Goal: Information Seeking & Learning: Learn about a topic

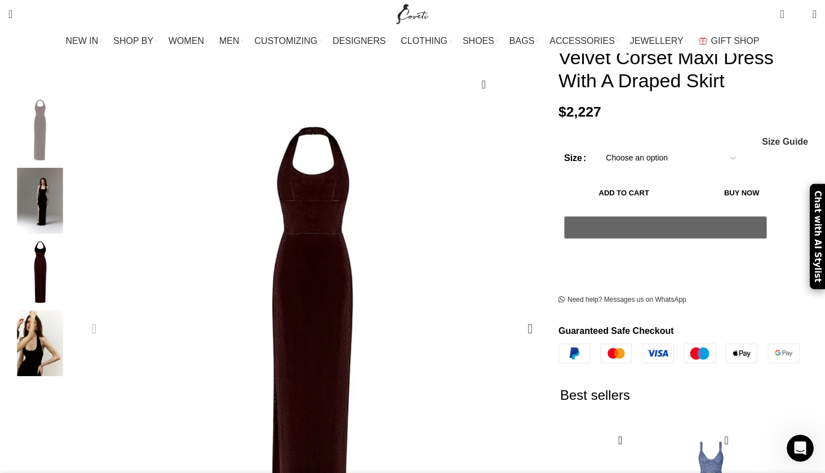
scroll to position [225, 0]
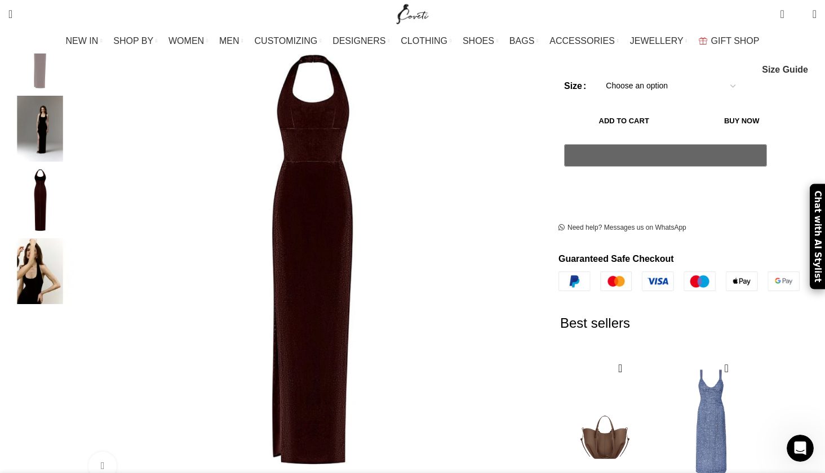
click at [74, 112] on img "2 / 4" at bounding box center [40, 129] width 69 height 66
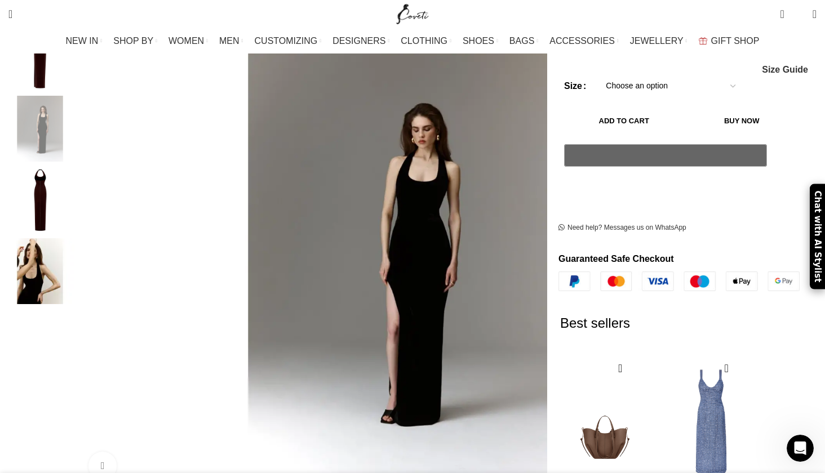
scroll to position [0, 356]
click at [74, 175] on img "3 / 4" at bounding box center [40, 200] width 69 height 66
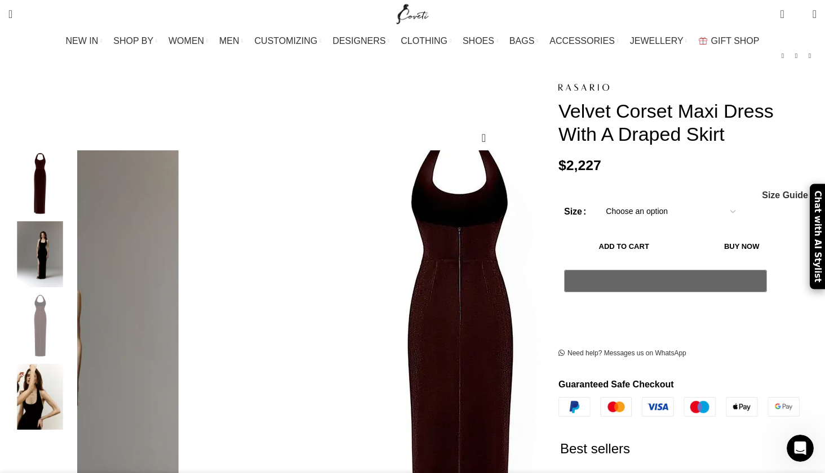
scroll to position [113, 0]
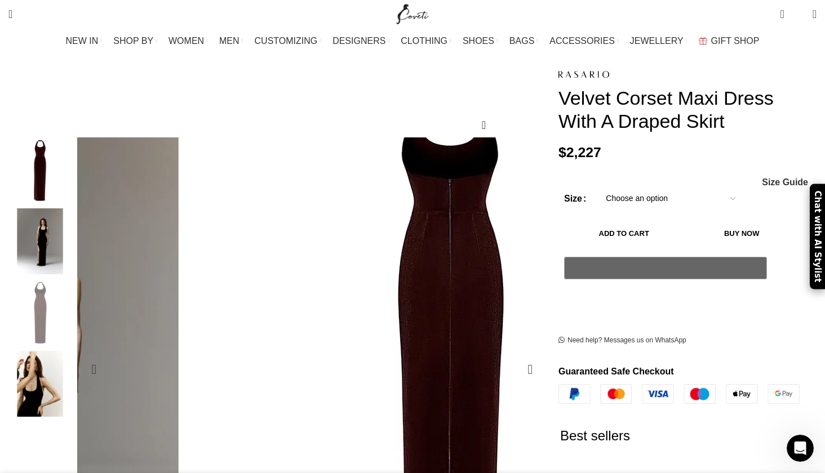
click at [338, 275] on img "3 / 4" at bounding box center [448, 344] width 394 height 592
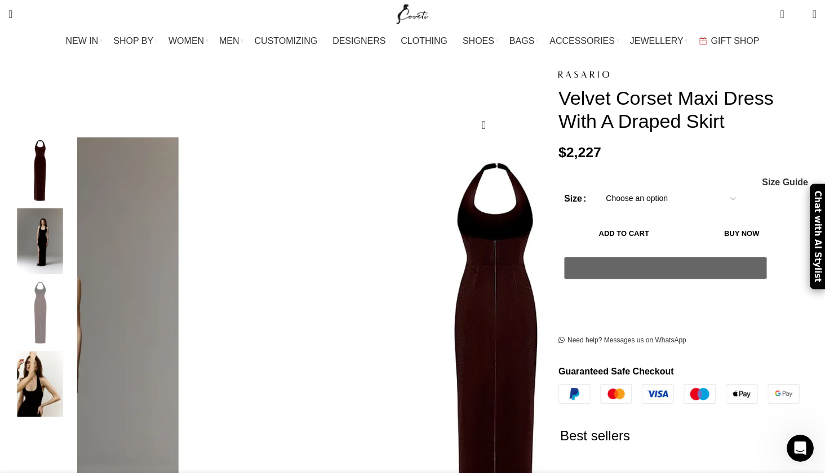
click at [74, 228] on img "2 / 4" at bounding box center [40, 241] width 69 height 66
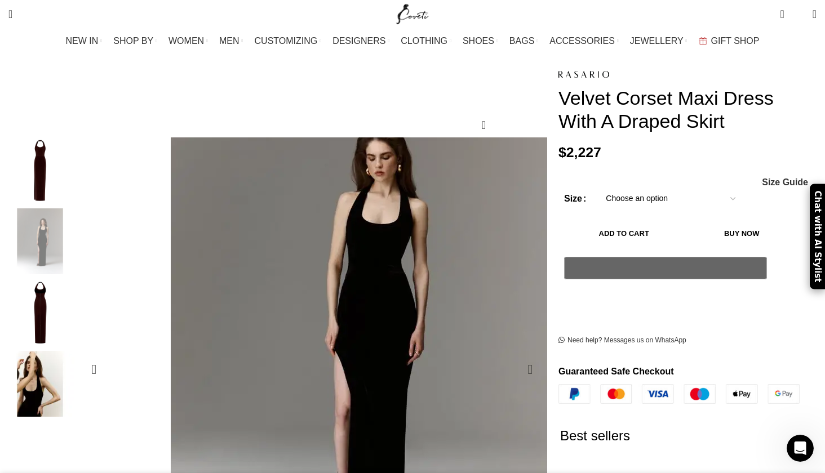
click at [375, 316] on img "2 / 4" at bounding box center [355, 320] width 394 height 592
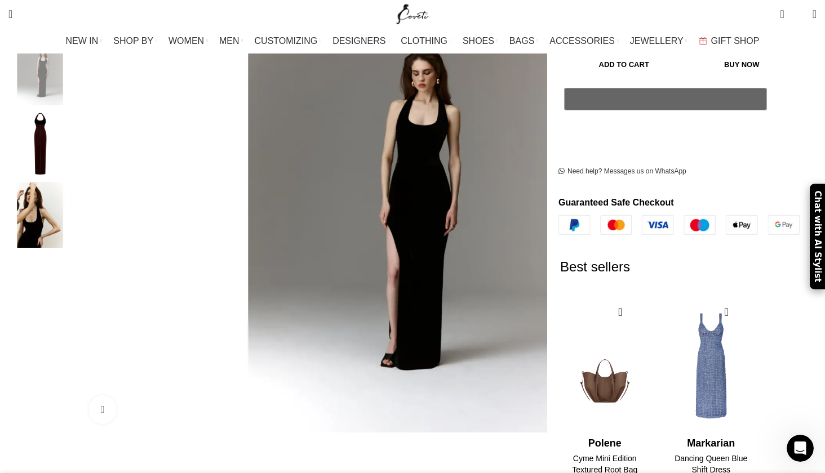
scroll to position [0, 593]
click at [172, 396] on link "Click to enlarge" at bounding box center [139, 410] width 103 height 28
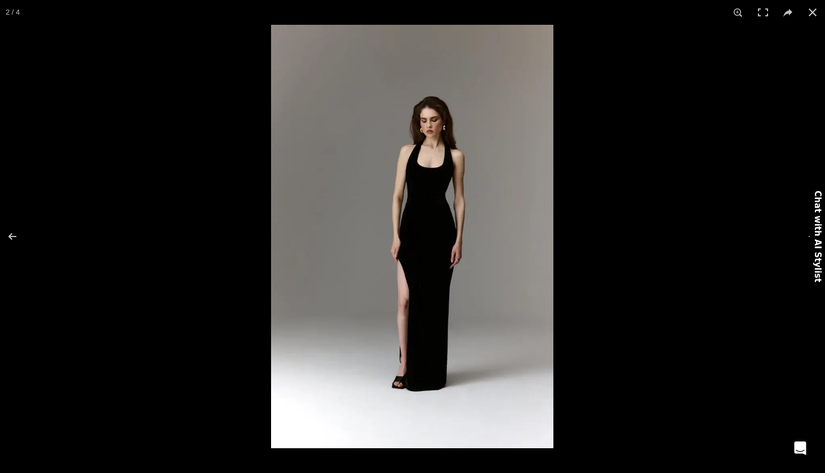
click at [422, 266] on img at bounding box center [412, 237] width 282 height 424
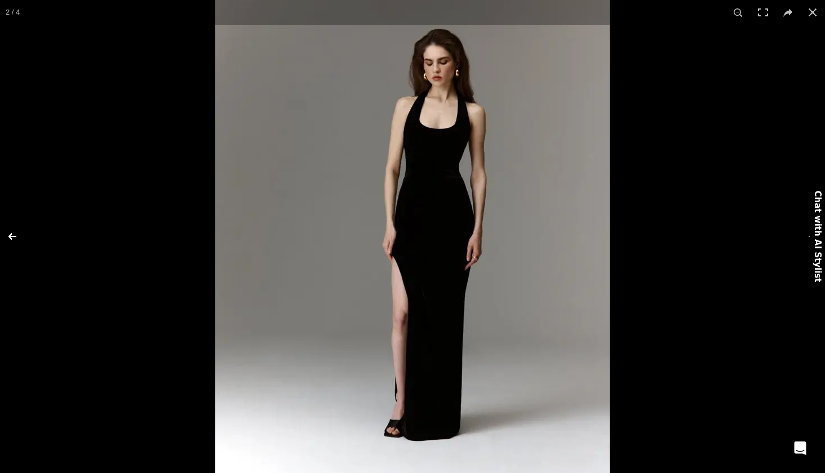
click at [11, 235] on button at bounding box center [19, 236] width 39 height 56
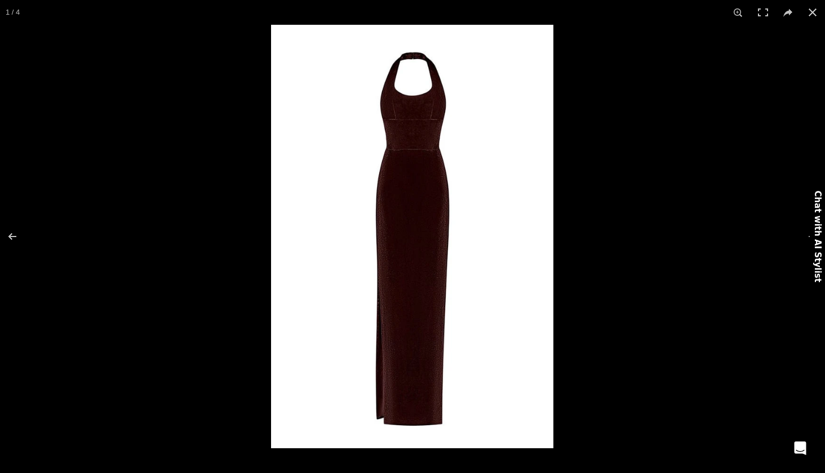
click at [402, 219] on img at bounding box center [412, 237] width 282 height 424
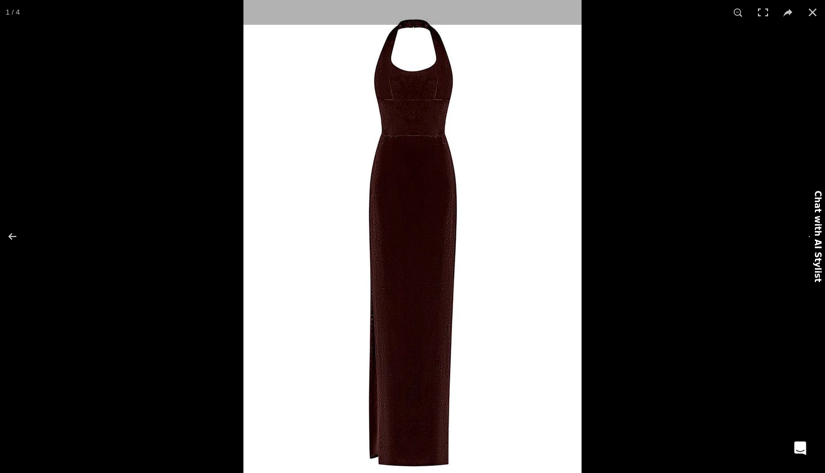
scroll to position [0, 712]
click at [10, 237] on button at bounding box center [19, 236] width 39 height 56
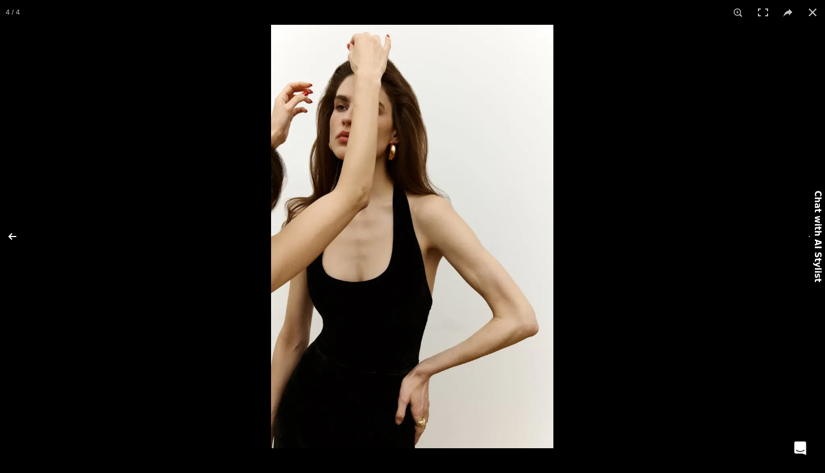
click at [10, 237] on button at bounding box center [19, 236] width 39 height 56
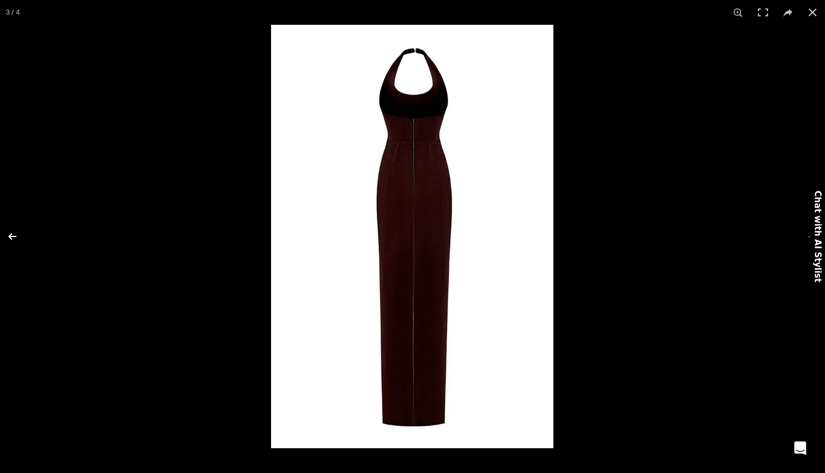
click at [10, 236] on button at bounding box center [19, 236] width 39 height 56
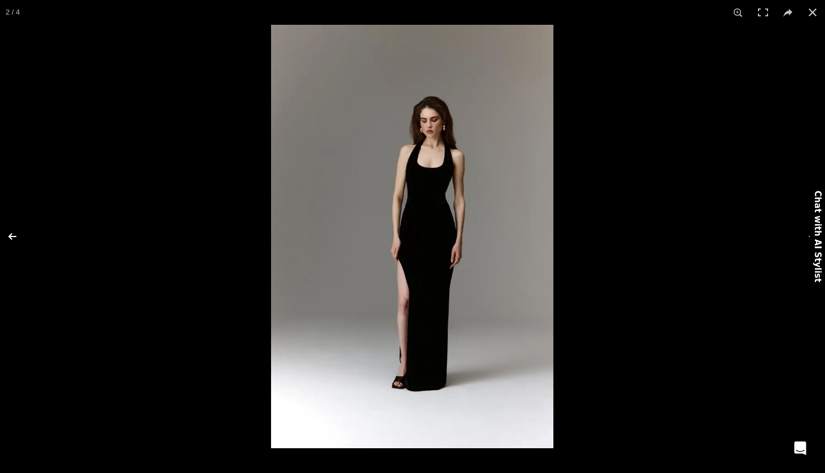
click at [10, 236] on button at bounding box center [19, 236] width 39 height 56
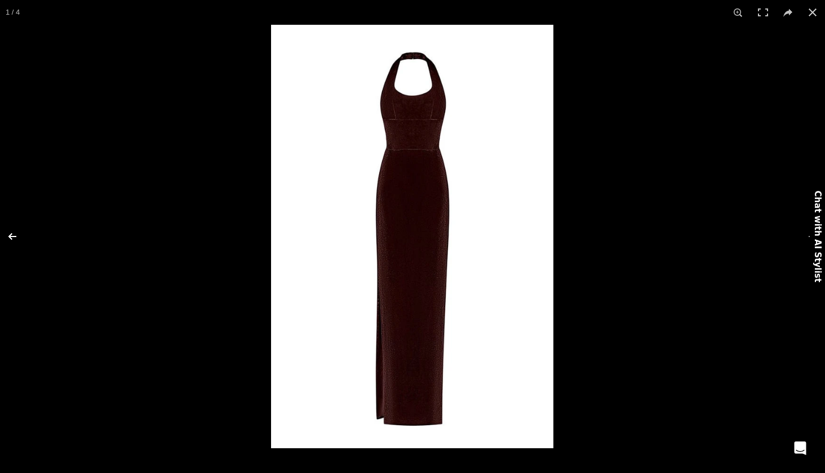
click at [10, 236] on button at bounding box center [19, 236] width 39 height 56
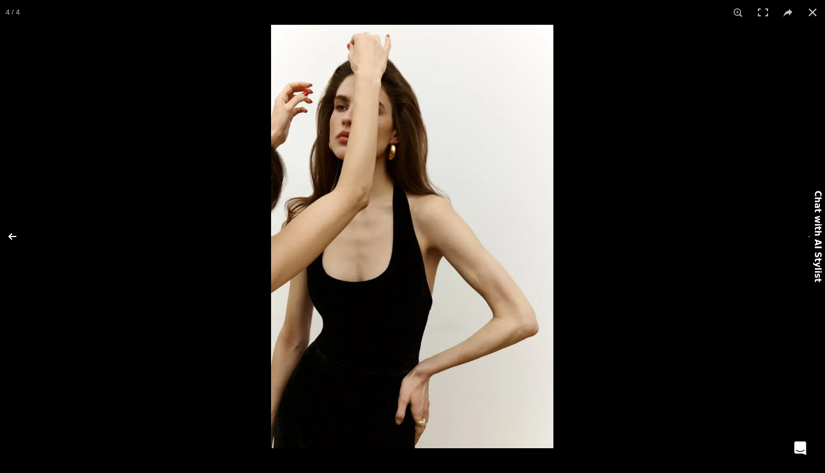
click at [10, 236] on button at bounding box center [19, 236] width 39 height 56
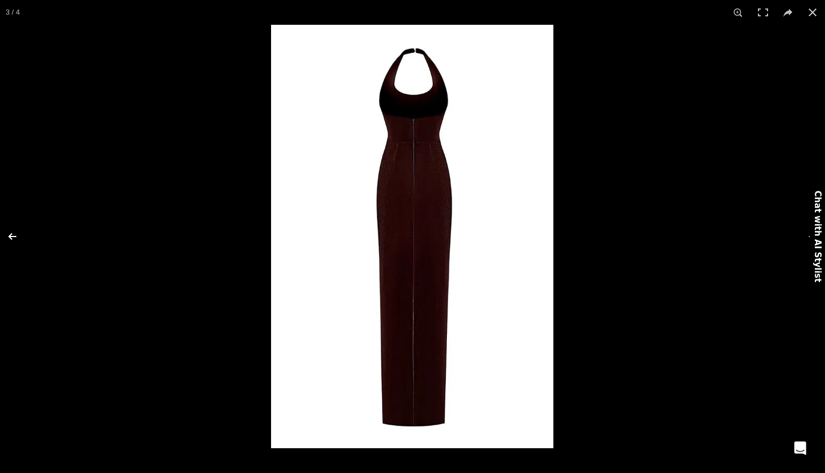
click at [10, 236] on button at bounding box center [19, 236] width 39 height 56
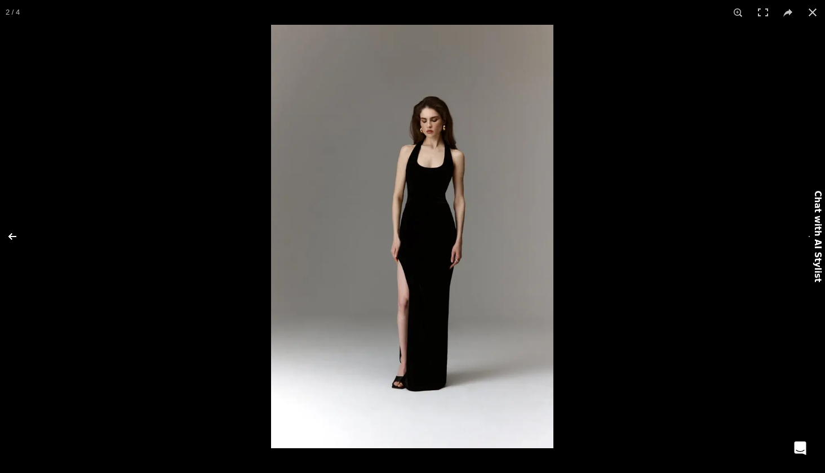
scroll to position [0, 831]
click at [433, 248] on img at bounding box center [412, 237] width 282 height 424
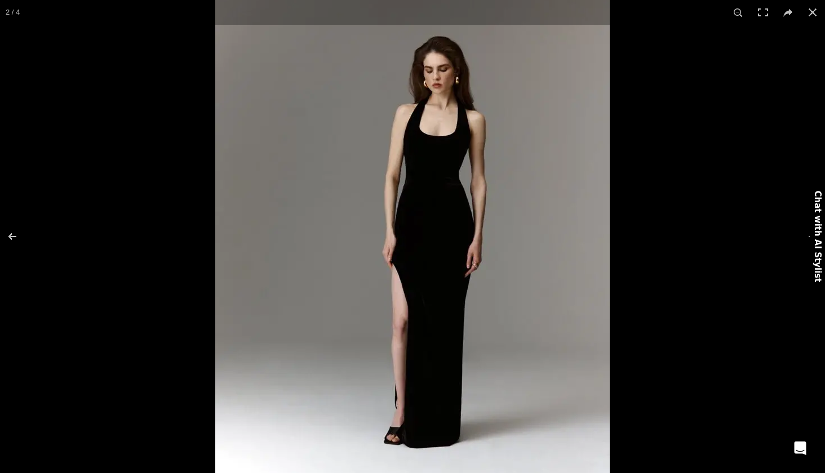
scroll to position [0, 949]
click at [12, 237] on button at bounding box center [19, 236] width 39 height 56
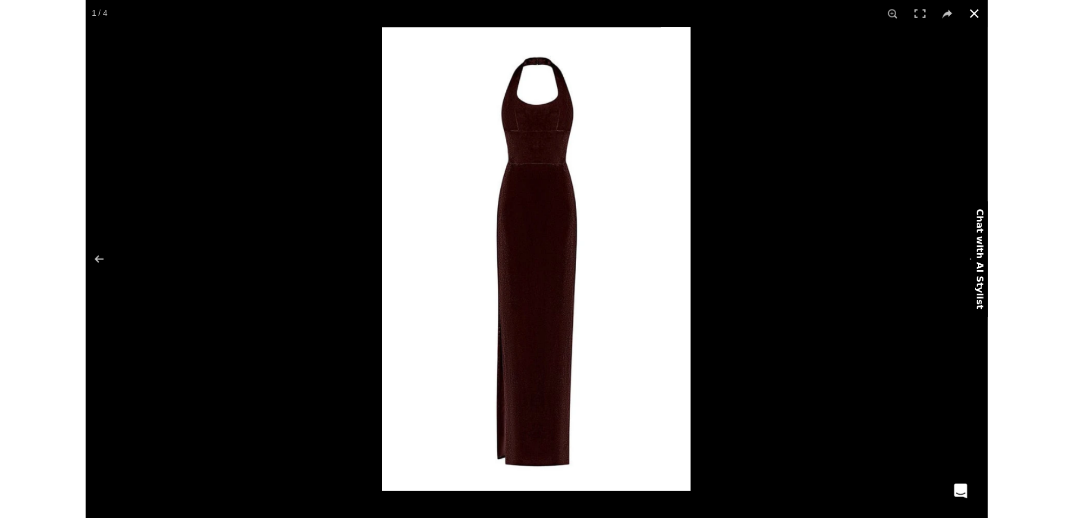
scroll to position [0, 1068]
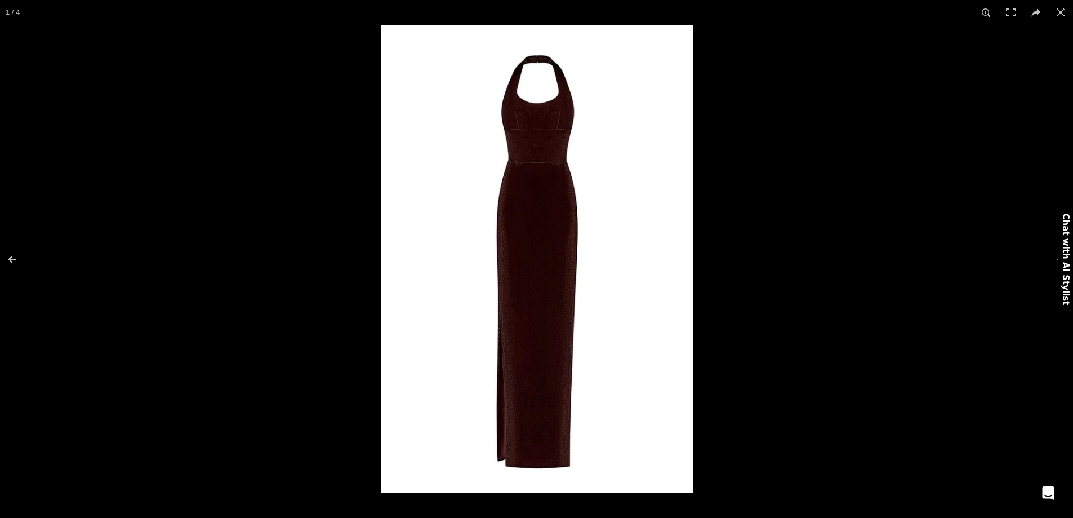
click at [556, 267] on img at bounding box center [537, 259] width 312 height 468
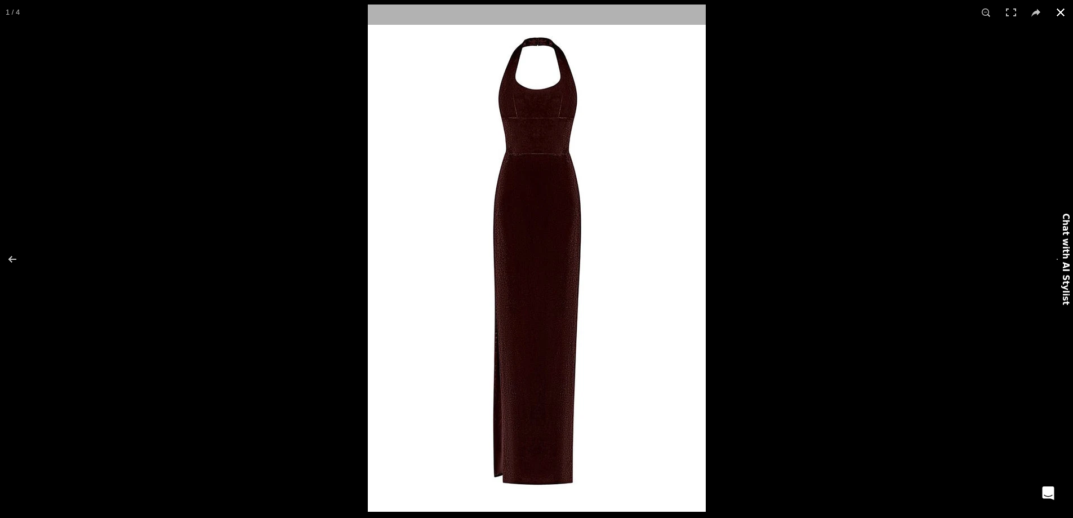
scroll to position [0, 1305]
click at [11, 257] on button at bounding box center [19, 259] width 39 height 56
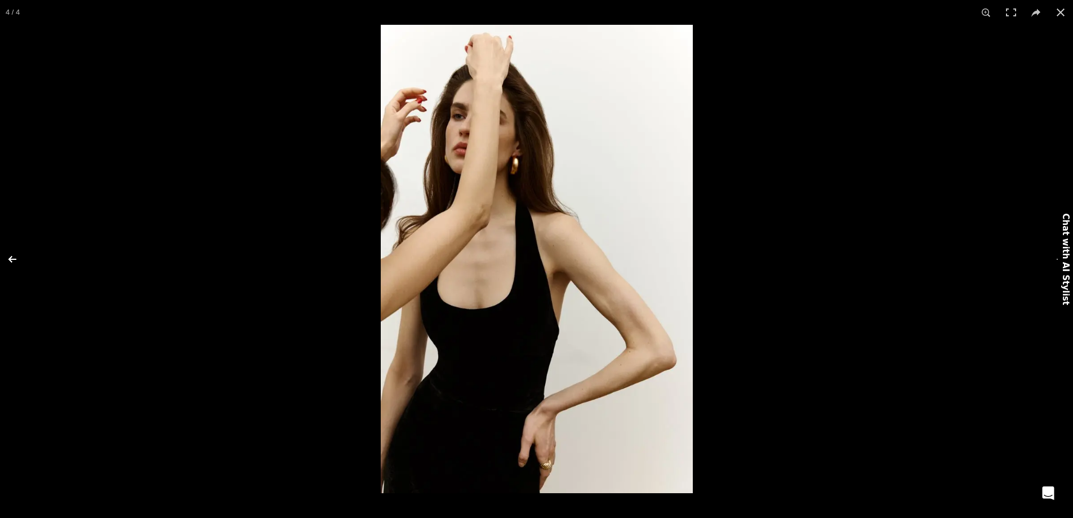
click at [11, 257] on button at bounding box center [19, 259] width 39 height 56
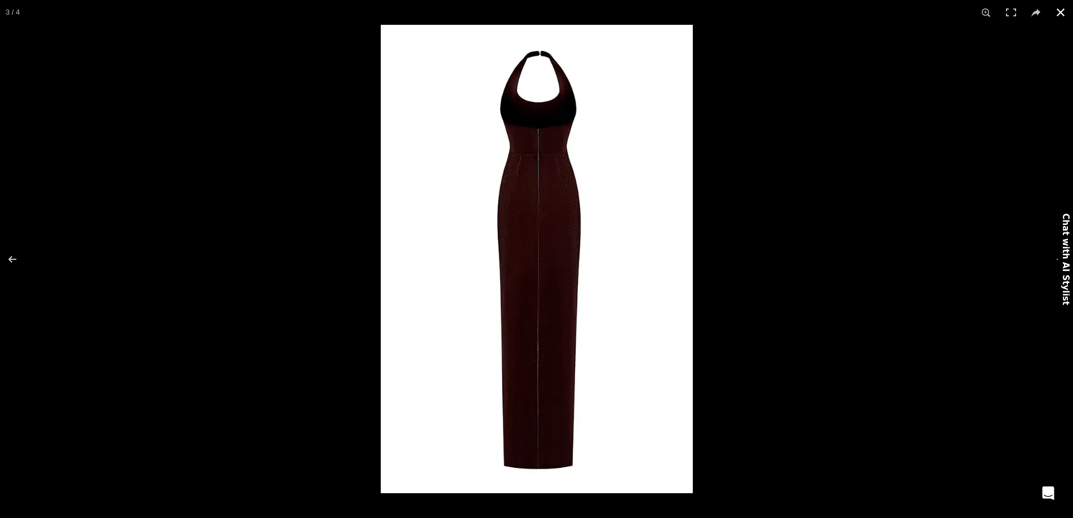
scroll to position [0, 1423]
click at [611, 336] on img at bounding box center [537, 259] width 312 height 468
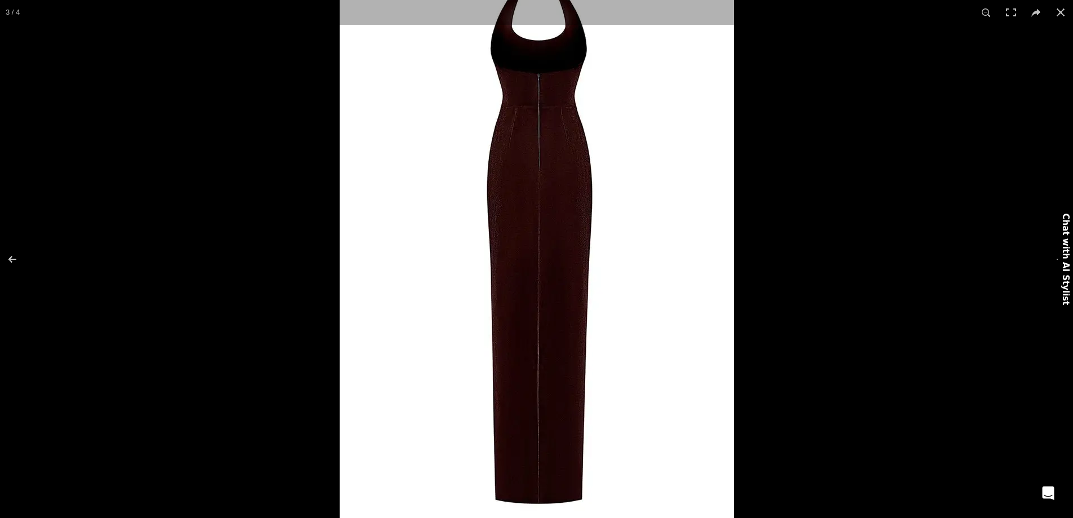
click at [615, 330] on img at bounding box center [537, 239] width 394 height 592
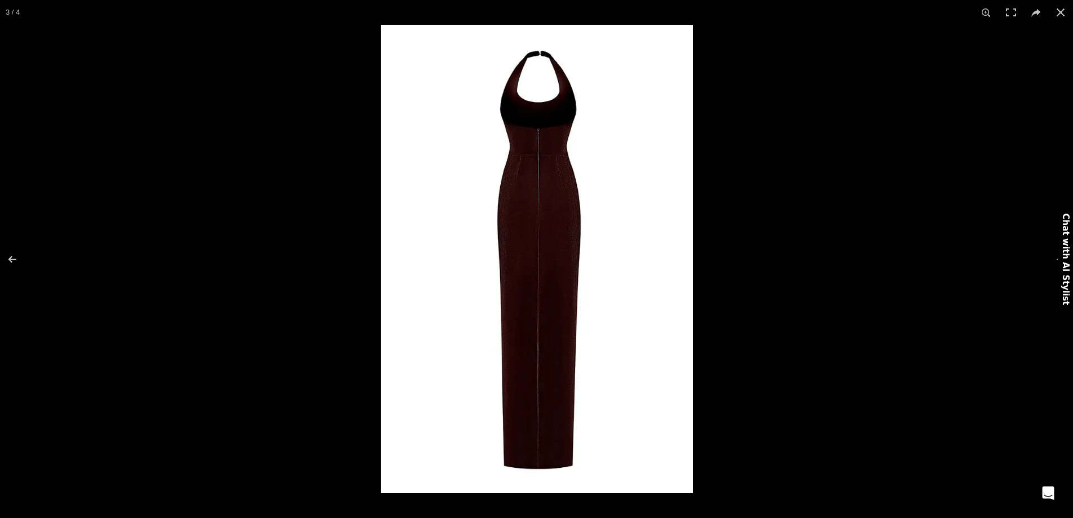
click at [616, 331] on img at bounding box center [537, 259] width 312 height 468
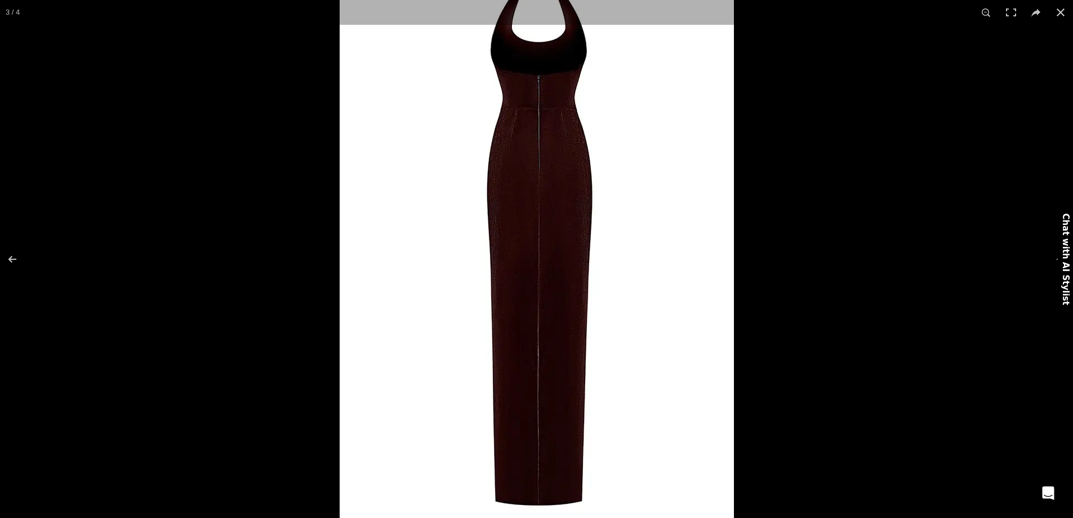
scroll to position [0, 1542]
click at [529, 243] on img at bounding box center [537, 240] width 394 height 592
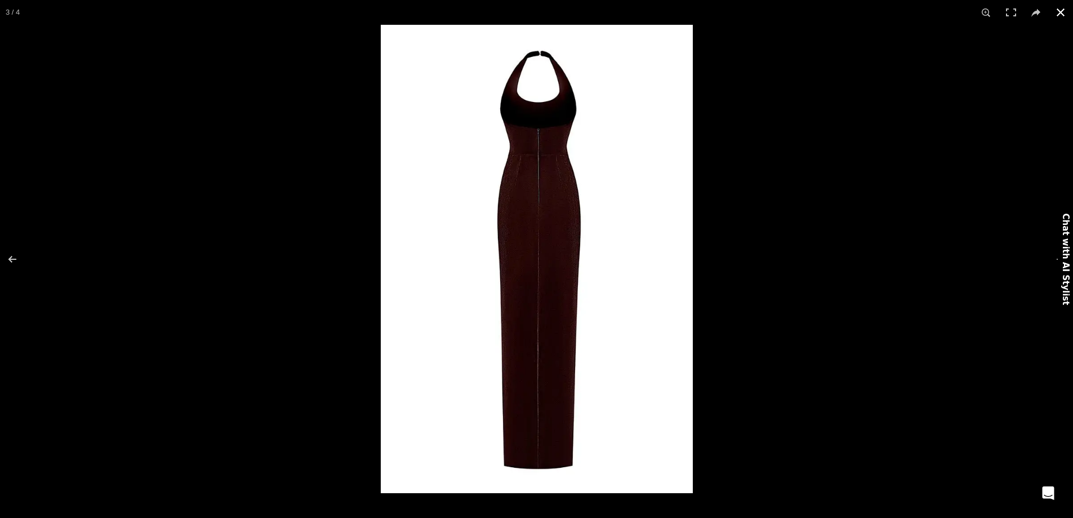
scroll to position [0, 1779]
click at [550, 69] on img at bounding box center [537, 259] width 312 height 468
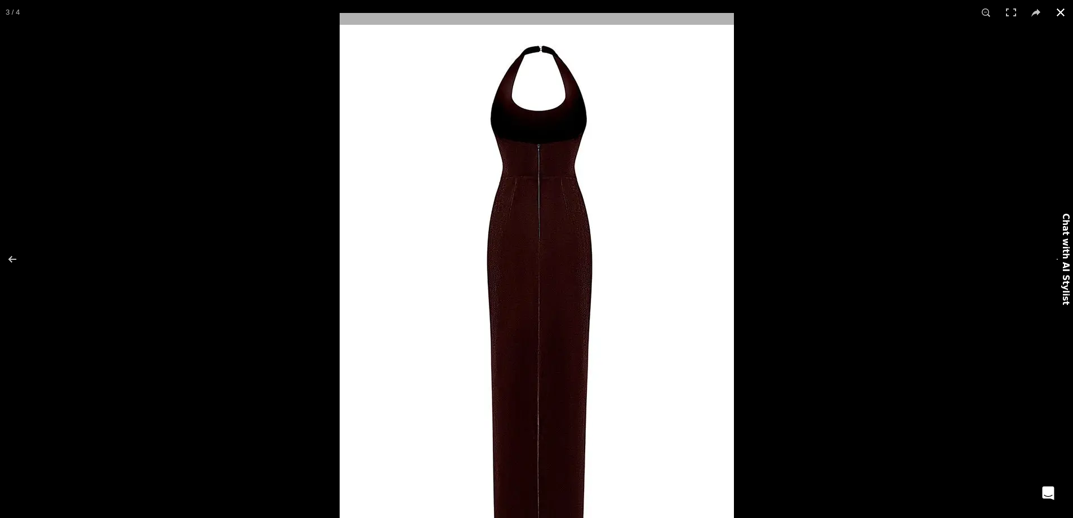
drag, startPoint x: 846, startPoint y: 189, endPoint x: 864, endPoint y: 173, distance: 23.9
click at [824, 181] on div at bounding box center [876, 272] width 1073 height 518
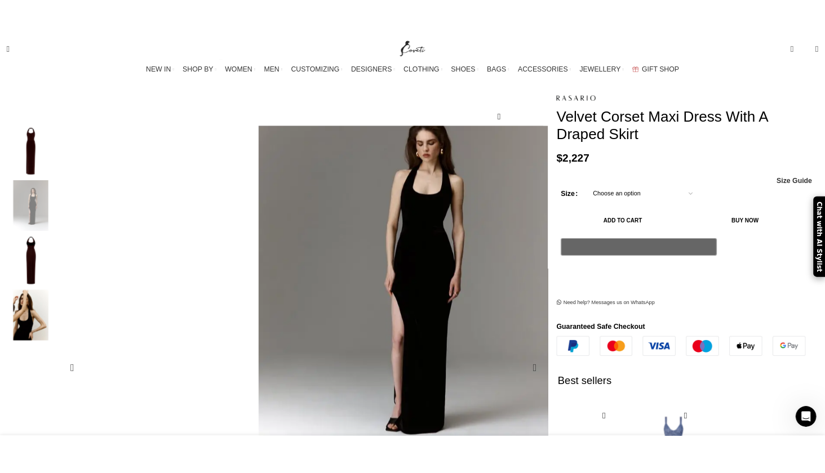
scroll to position [156, 0]
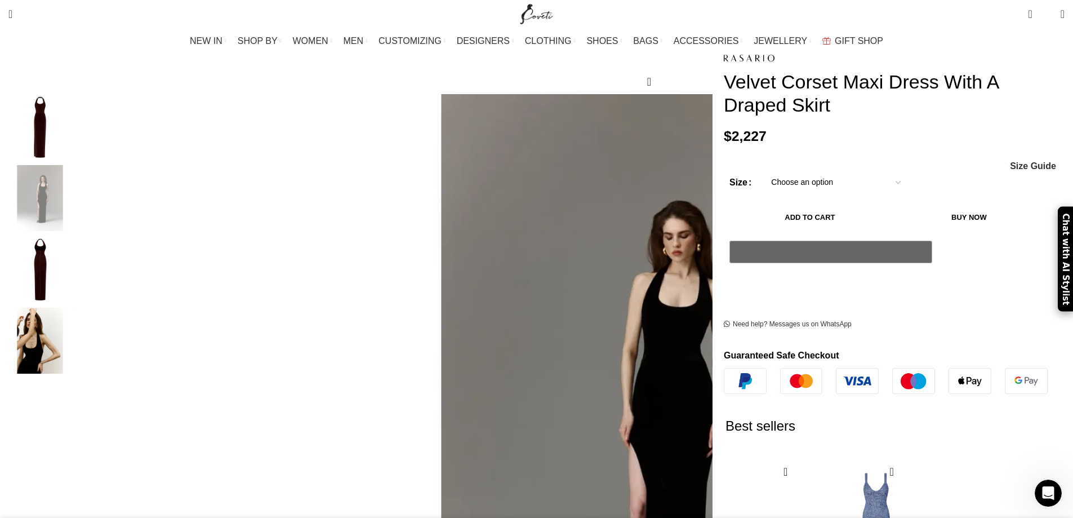
click at [74, 332] on img "4 / 4" at bounding box center [40, 341] width 69 height 66
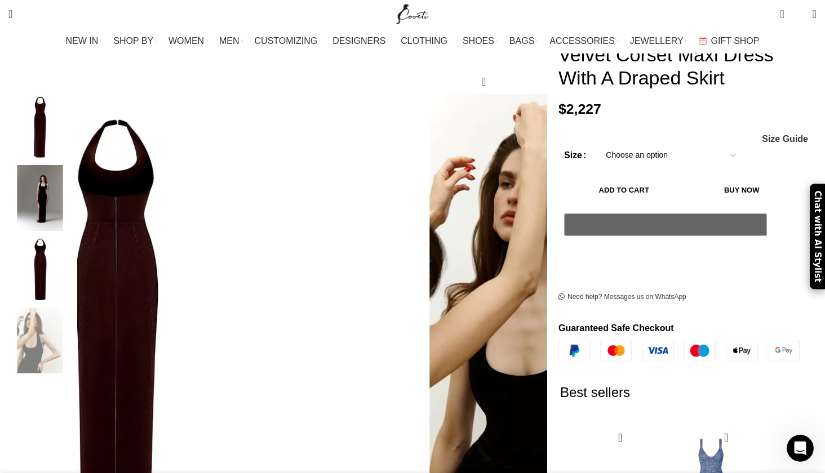
scroll to position [0, 1660]
click at [74, 247] on img "3 / 4" at bounding box center [40, 270] width 69 height 66
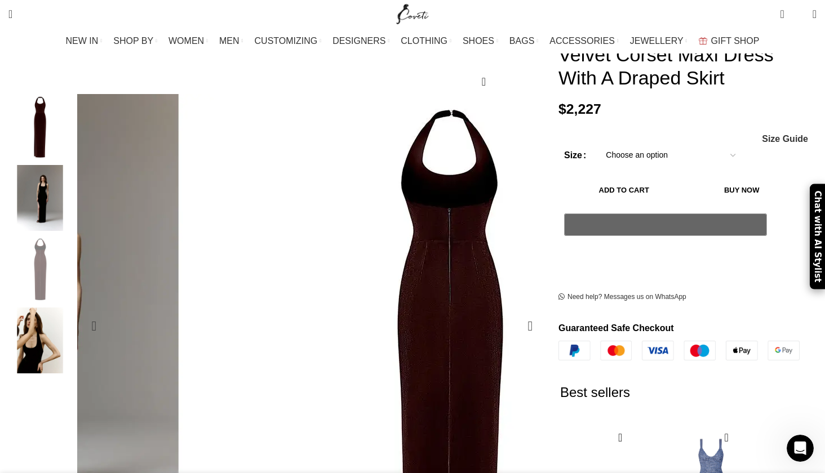
click at [343, 108] on img "3 / 4" at bounding box center [447, 373] width 394 height 592
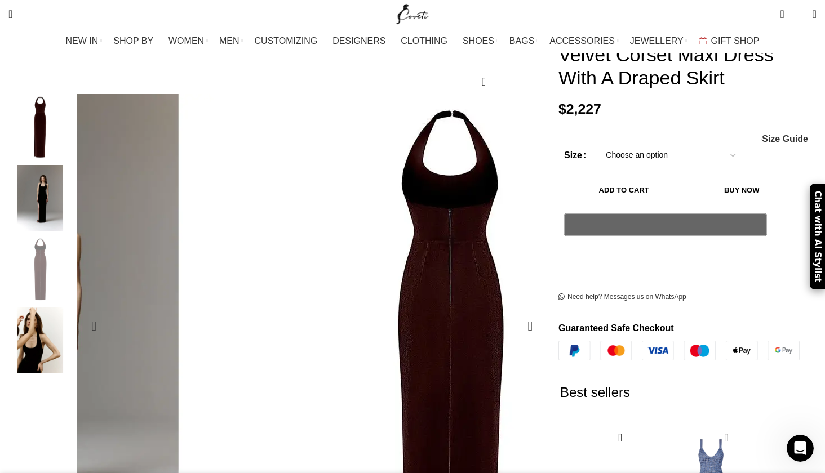
click at [341, 109] on img "3 / 4" at bounding box center [448, 374] width 394 height 592
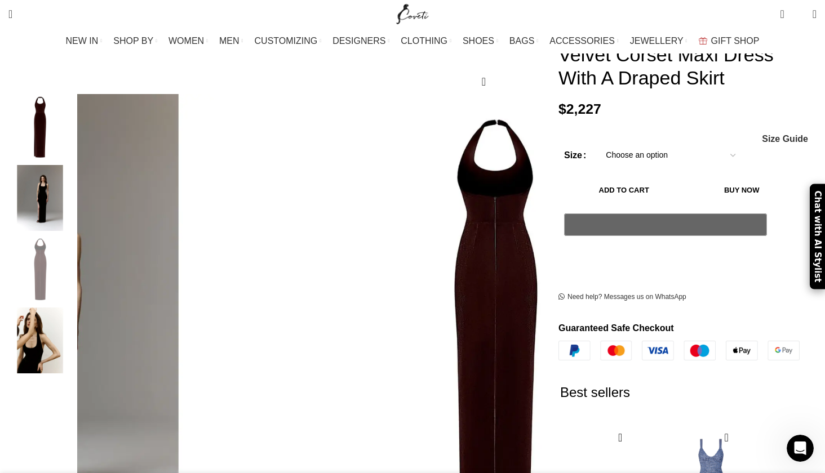
click at [74, 95] on img "1 / 4" at bounding box center [40, 127] width 69 height 66
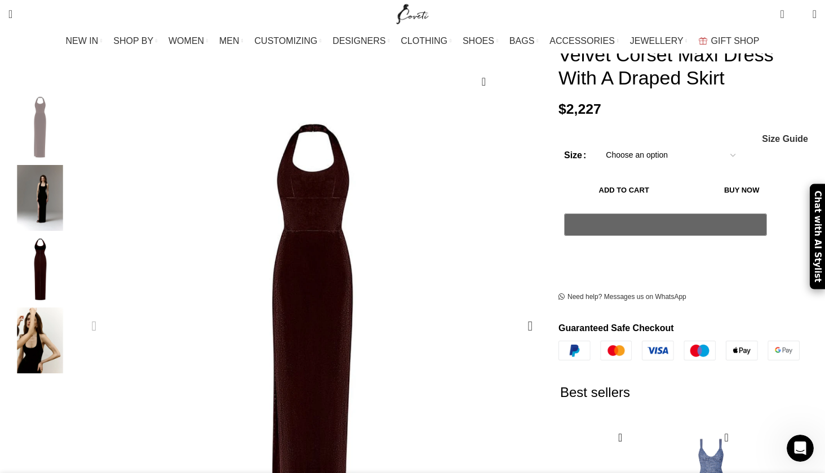
scroll to position [0, 1898]
click at [356, 138] on figure "1 / 4" at bounding box center [312, 326] width 464 height 464
click at [74, 239] on img "3 / 4" at bounding box center [40, 270] width 69 height 66
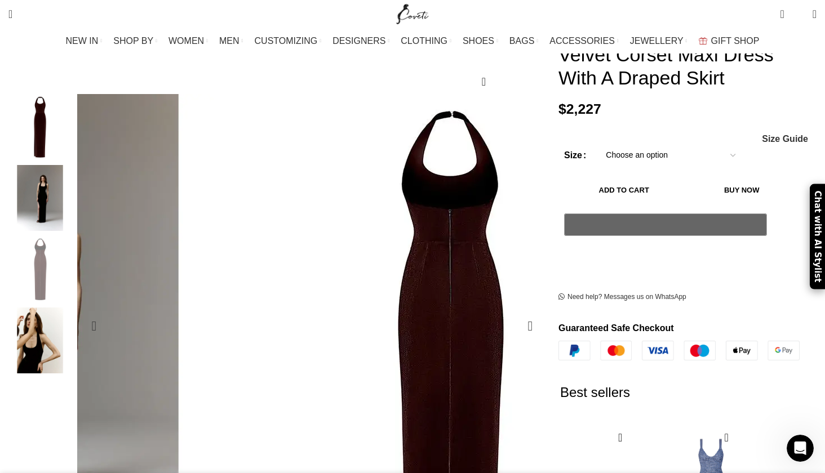
click at [334, 106] on img "3 / 4" at bounding box center [448, 374] width 394 height 592
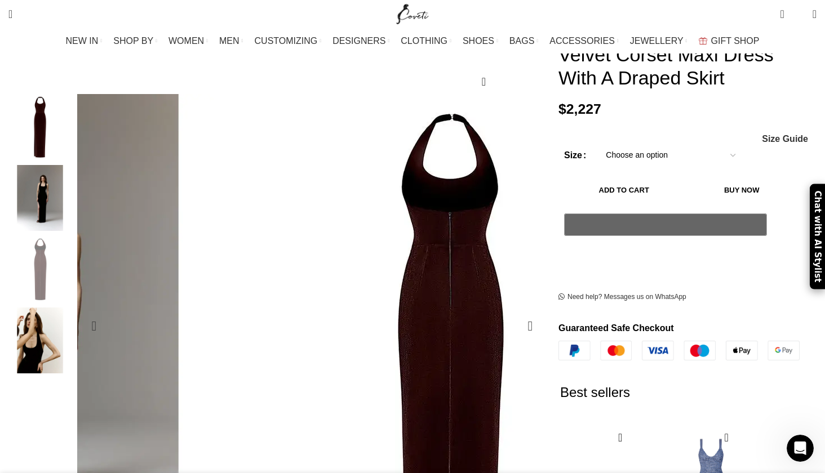
click at [341, 101] on img "3 / 4" at bounding box center [448, 377] width 394 height 592
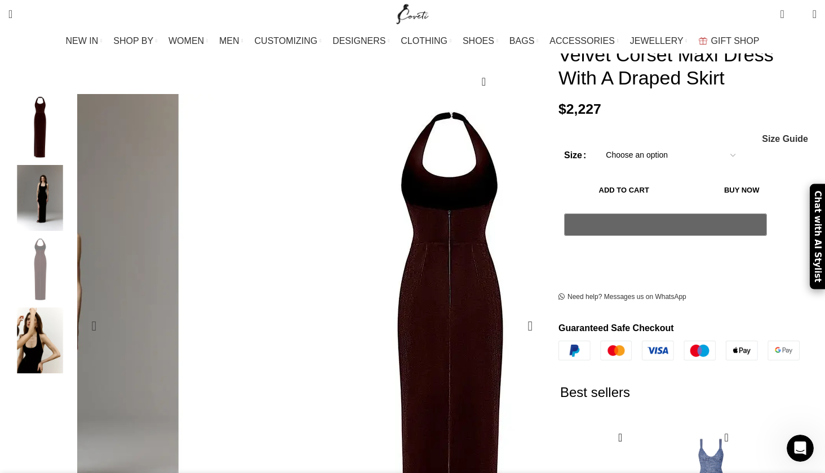
scroll to position [0, 0]
click at [344, 104] on img "3 / 4" at bounding box center [447, 375] width 394 height 592
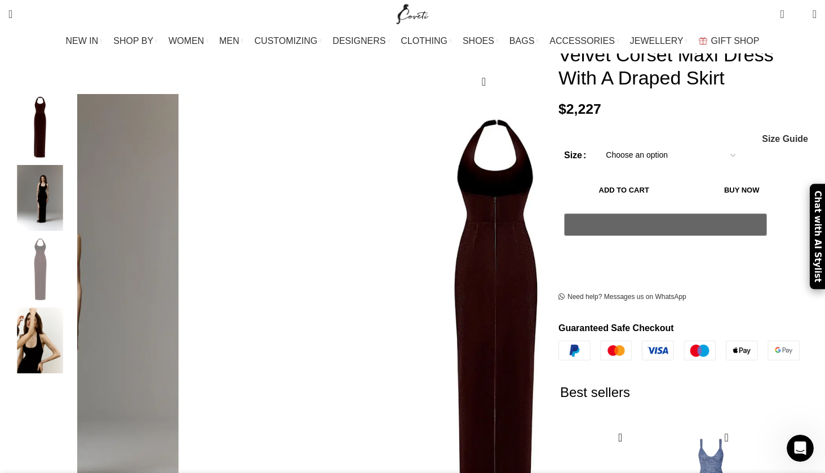
scroll to position [0, 474]
click at [74, 338] on img "4 / 4" at bounding box center [40, 341] width 69 height 66
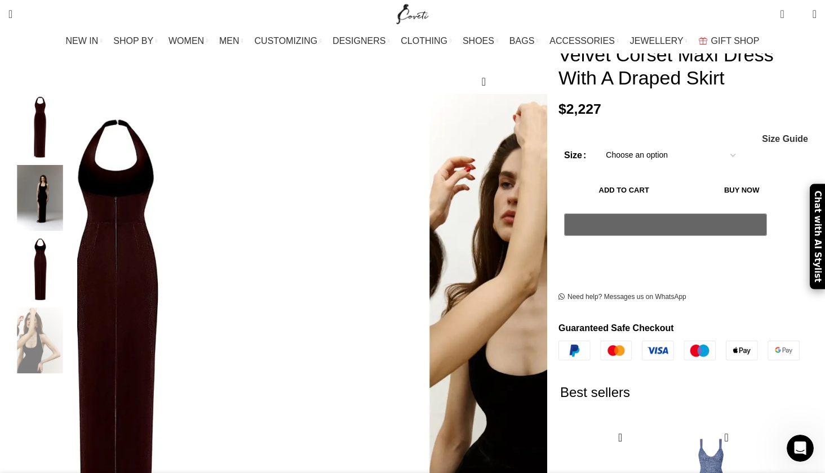
click at [74, 196] on img "2 / 4" at bounding box center [40, 198] width 69 height 66
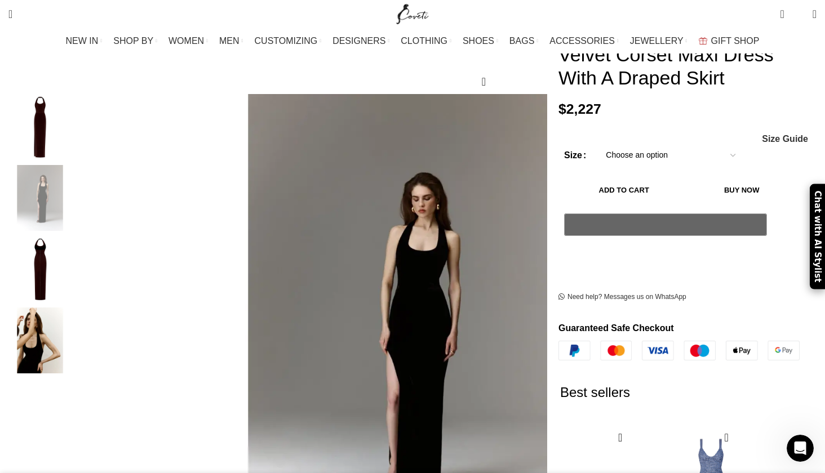
click at [74, 253] on img "3 / 4" at bounding box center [40, 270] width 69 height 66
